Goal: Task Accomplishment & Management: Manage account settings

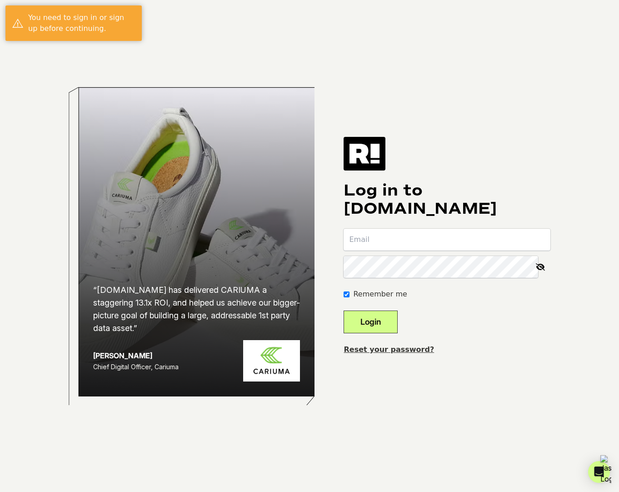
type input "shai+1@dezerv.co"
click at [393, 331] on button "Login" at bounding box center [370, 321] width 54 height 23
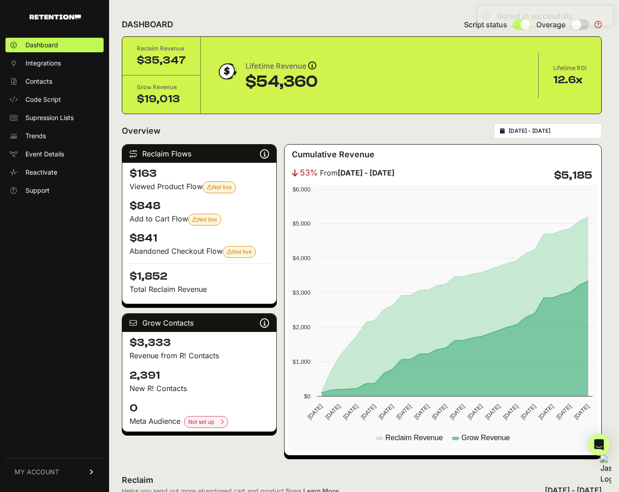
click at [57, 474] on span "MY ACCOUNT" at bounding box center [37, 471] width 45 height 9
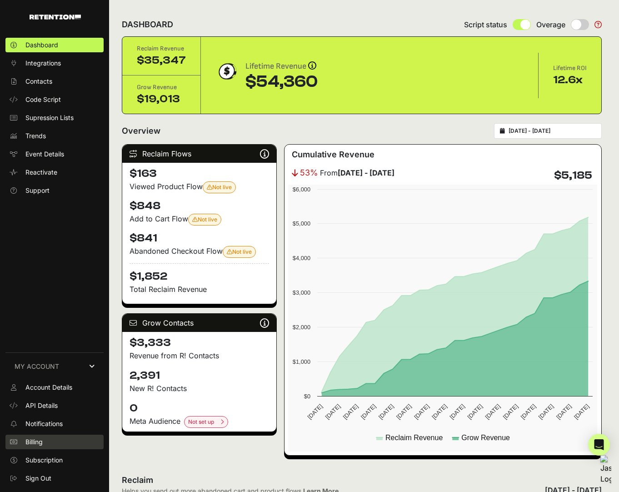
click at [48, 440] on link "Billing" at bounding box center [54, 441] width 98 height 15
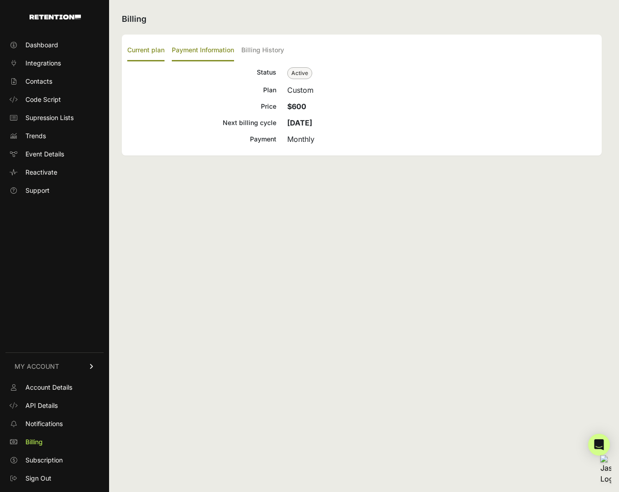
click at [221, 53] on label "Payment Information" at bounding box center [203, 50] width 62 height 21
click at [0, 0] on input "Payment Information" at bounding box center [0, 0] width 0 height 0
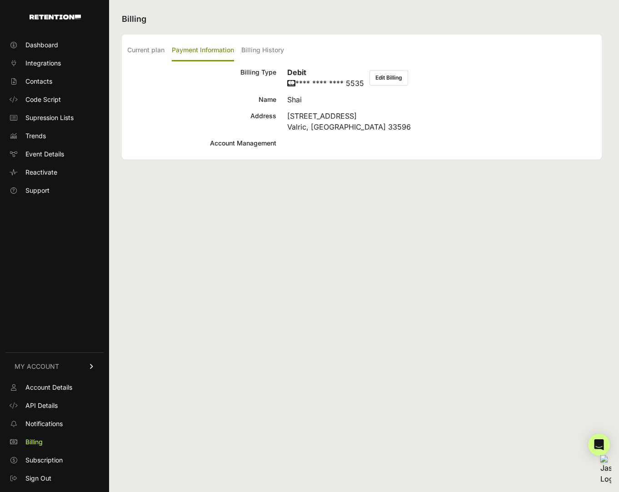
click at [398, 76] on button "Edit Billing" at bounding box center [388, 77] width 39 height 15
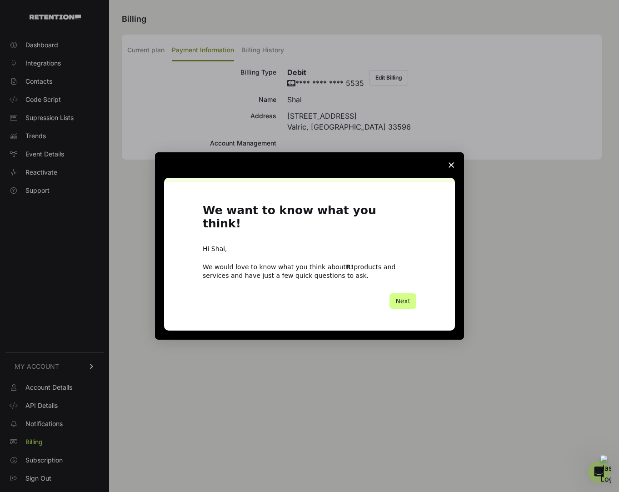
click at [449, 168] on icon "Close survey" at bounding box center [450, 164] width 5 height 5
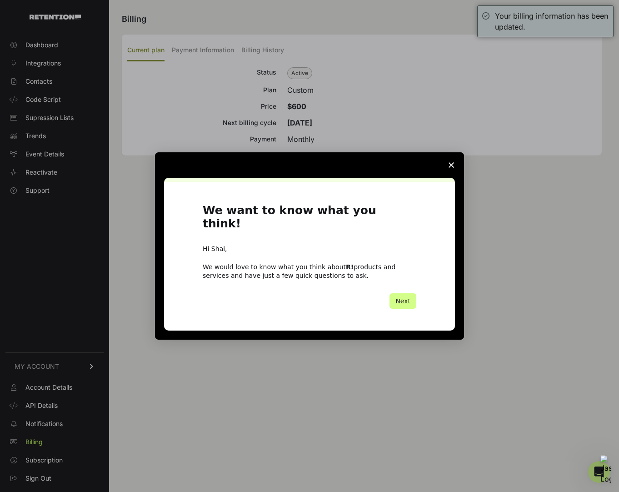
click at [453, 168] on icon "Close survey" at bounding box center [450, 164] width 5 height 5
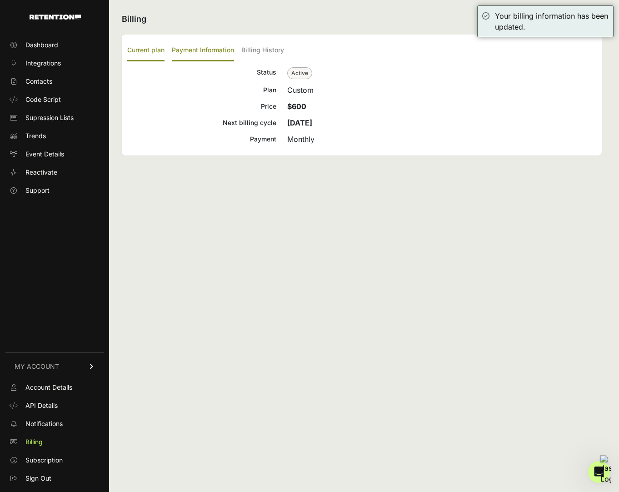
click at [212, 48] on label "Payment Information" at bounding box center [203, 50] width 62 height 21
click at [0, 0] on input "Payment Information" at bounding box center [0, 0] width 0 height 0
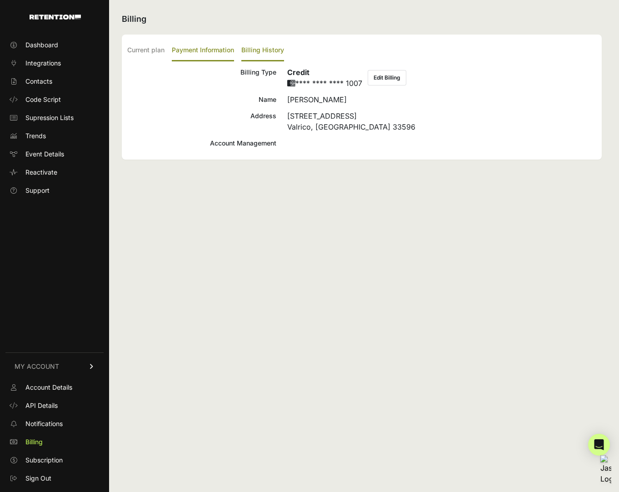
click at [265, 50] on label "Billing History" at bounding box center [262, 50] width 43 height 21
click at [0, 0] on input "Billing History" at bounding box center [0, 0] width 0 height 0
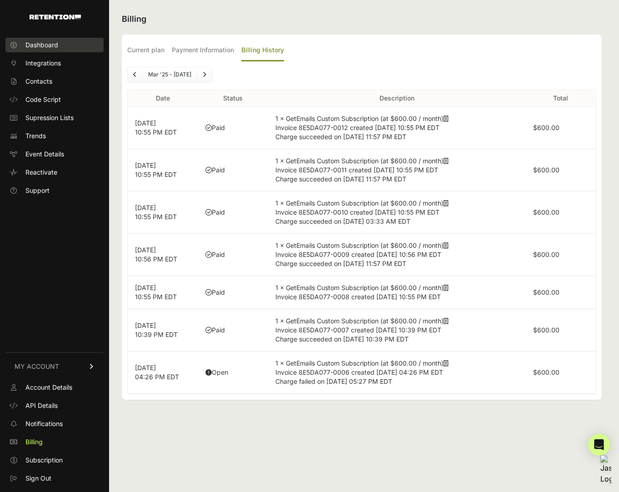
click at [53, 48] on span "Dashboard" at bounding box center [41, 44] width 33 height 9
